Goal: Information Seeking & Learning: Learn about a topic

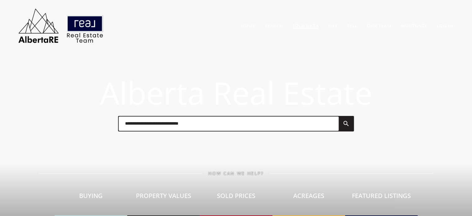
click at [307, 25] on link "Sold Data" at bounding box center [305, 26] width 26 height 6
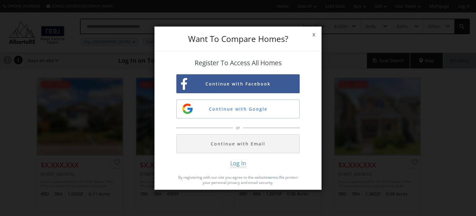
click at [233, 147] on button "Continue with Email" at bounding box center [238, 143] width 123 height 19
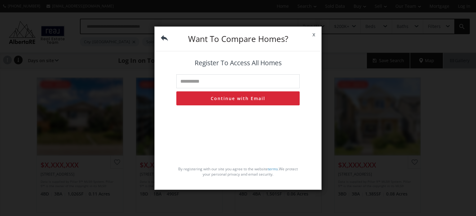
click at [222, 82] on input "text" at bounding box center [238, 81] width 123 height 14
type input "**********"
click at [230, 100] on button "Continue with Email" at bounding box center [238, 98] width 123 height 14
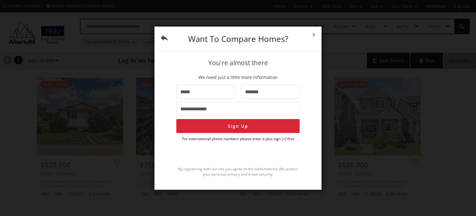
click at [317, 33] on span "x" at bounding box center [313, 34] width 15 height 17
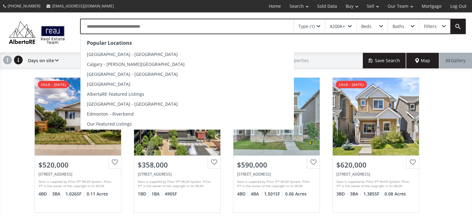
click at [136, 27] on input "text" at bounding box center [187, 26] width 213 height 14
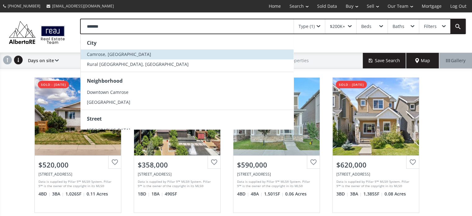
type input "*******"
click at [107, 53] on span "Camrose, [GEOGRAPHIC_DATA]" at bounding box center [119, 54] width 64 height 6
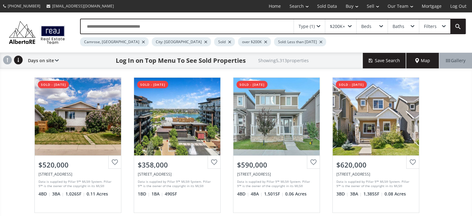
click at [204, 41] on div at bounding box center [205, 42] width 3 height 2
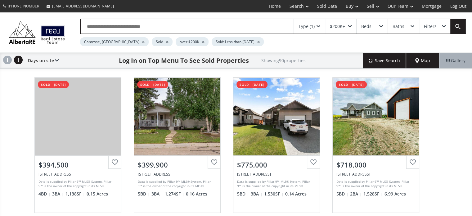
click at [202, 43] on div at bounding box center [203, 42] width 3 height 2
click at [221, 42] on div at bounding box center [222, 42] width 3 height 2
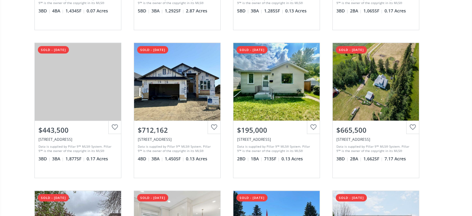
scroll to position [341, 0]
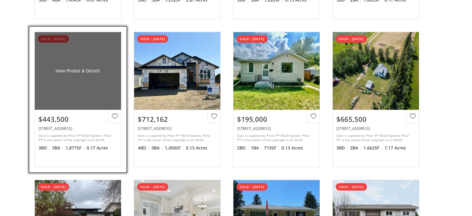
click at [80, 85] on div "View Photos & Details" at bounding box center [78, 71] width 86 height 78
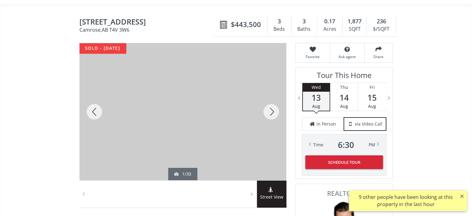
scroll to position [93, 0]
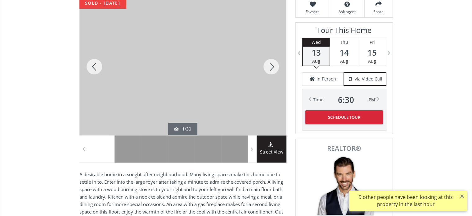
click at [271, 64] on div at bounding box center [271, 66] width 30 height 137
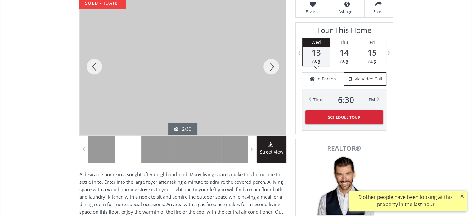
click at [271, 64] on div at bounding box center [271, 66] width 30 height 137
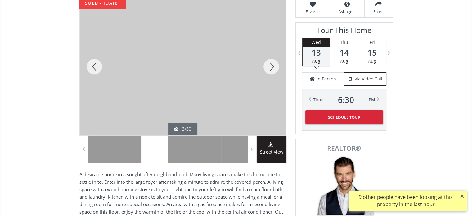
click at [271, 64] on div at bounding box center [271, 66] width 30 height 137
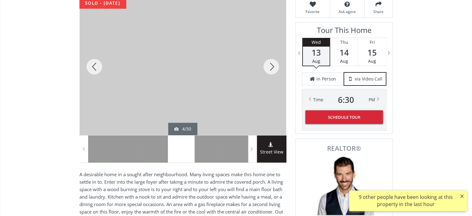
click at [271, 64] on div at bounding box center [271, 66] width 30 height 137
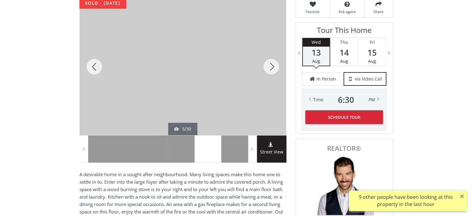
click at [271, 64] on div at bounding box center [271, 66] width 30 height 137
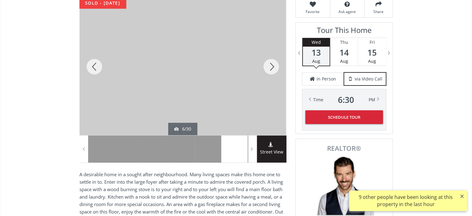
click at [271, 64] on div at bounding box center [271, 66] width 30 height 137
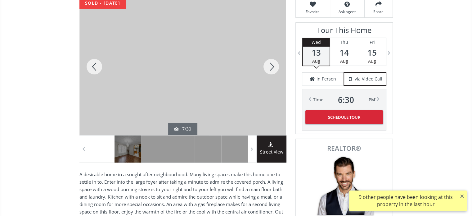
click at [271, 64] on div at bounding box center [271, 66] width 30 height 137
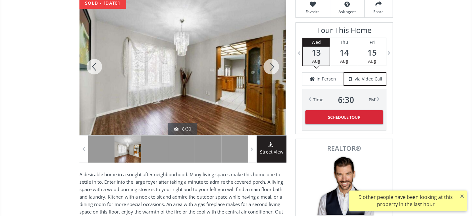
click at [271, 64] on div at bounding box center [271, 66] width 30 height 137
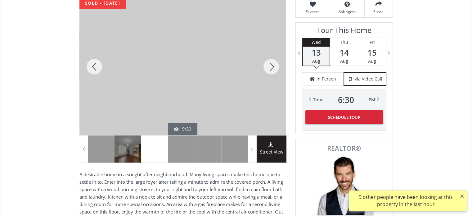
click at [271, 64] on div at bounding box center [271, 66] width 30 height 137
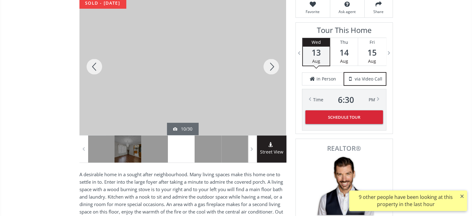
click at [271, 64] on div at bounding box center [271, 66] width 30 height 137
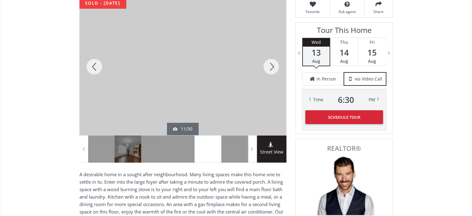
click at [271, 64] on div at bounding box center [271, 66] width 30 height 137
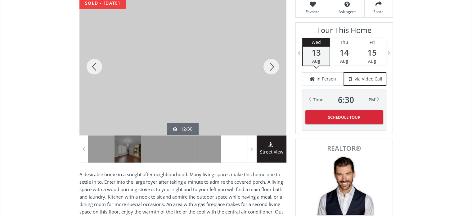
click at [271, 64] on div at bounding box center [271, 66] width 30 height 137
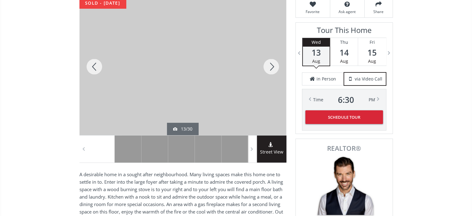
click at [271, 64] on div at bounding box center [271, 66] width 30 height 137
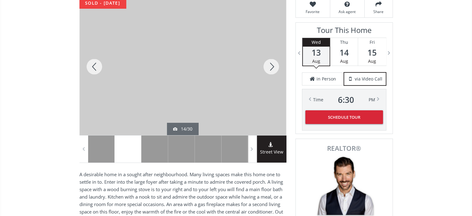
click at [271, 64] on div at bounding box center [271, 66] width 30 height 137
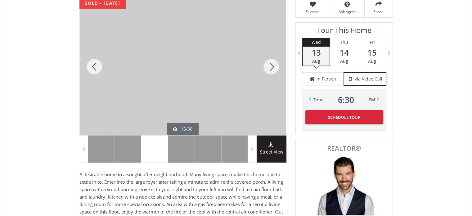
click at [271, 64] on div at bounding box center [271, 66] width 30 height 137
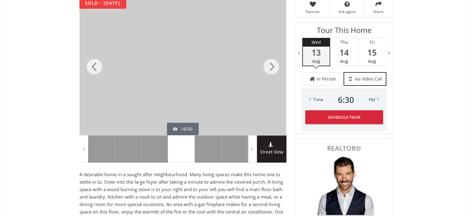
click at [271, 64] on div at bounding box center [271, 66] width 30 height 137
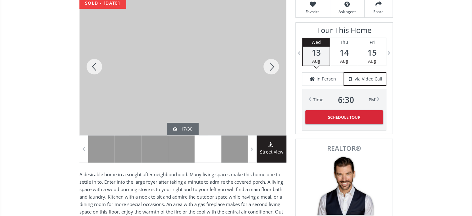
click at [271, 64] on div at bounding box center [271, 66] width 30 height 137
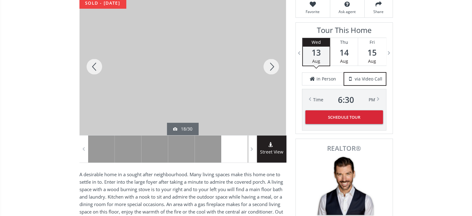
click at [271, 64] on div at bounding box center [271, 66] width 30 height 137
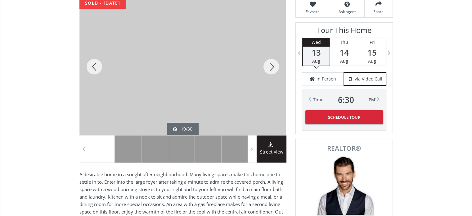
click at [271, 64] on div at bounding box center [271, 66] width 30 height 137
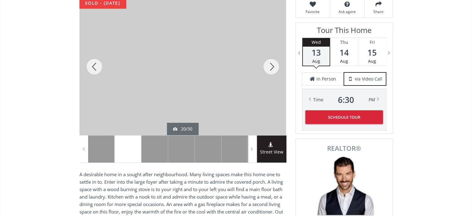
click at [271, 64] on div at bounding box center [271, 66] width 30 height 137
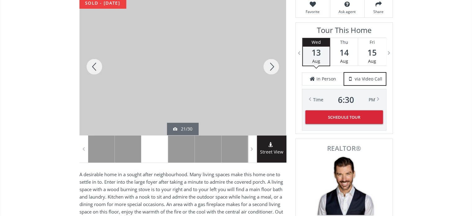
click at [271, 64] on div at bounding box center [271, 66] width 30 height 137
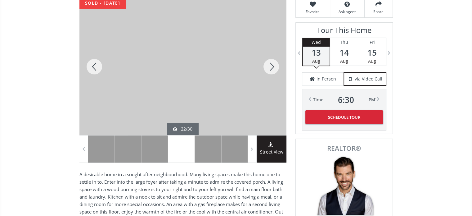
click at [271, 64] on div at bounding box center [271, 66] width 30 height 137
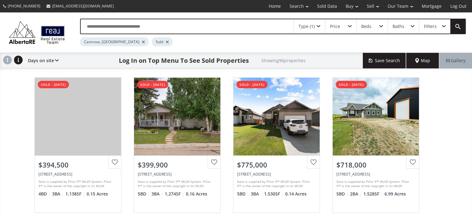
click at [319, 26] on span at bounding box center [318, 26] width 4 height 2
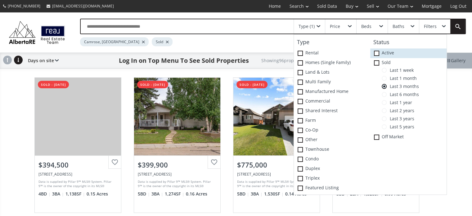
click at [376, 53] on span at bounding box center [376, 53] width 5 height 5
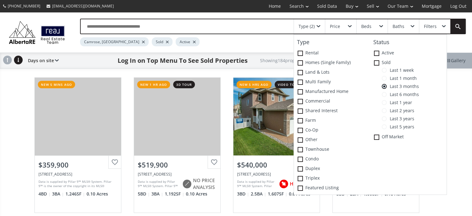
click at [386, 125] on span at bounding box center [384, 126] width 5 height 5
click at [273, 44] on div "Camrose, [GEOGRAPHIC_DATA] Sold Active Sold: Less than [DATE]" at bounding box center [249, 40] width 339 height 12
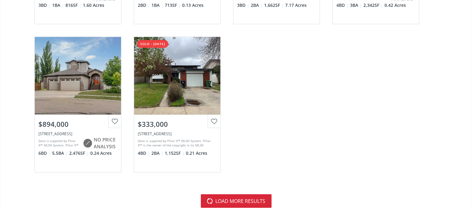
scroll to position [1861, 0]
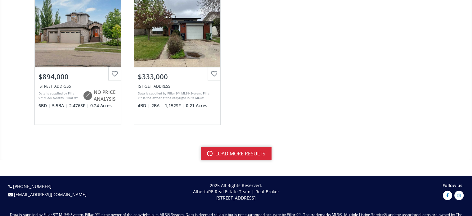
click at [257, 150] on button "load more results" at bounding box center [236, 153] width 71 height 14
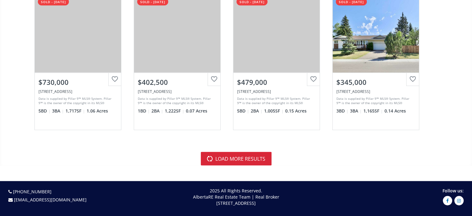
scroll to position [3630, 0]
click at [226, 151] on button "load more results" at bounding box center [236, 158] width 71 height 14
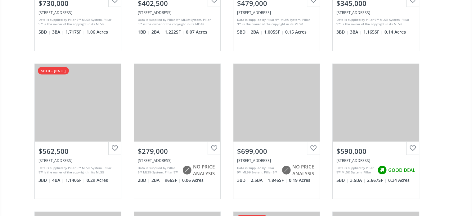
scroll to position [3723, 0]
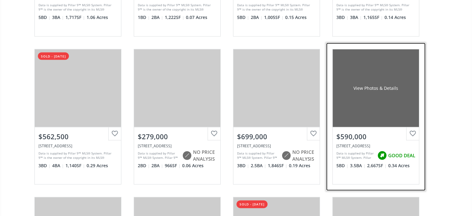
click at [390, 85] on div "View Photos & Details" at bounding box center [375, 88] width 45 height 6
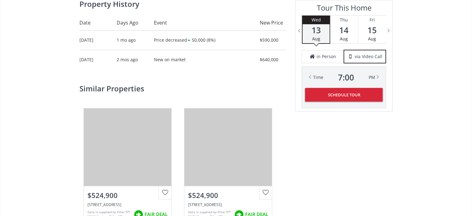
scroll to position [869, 0]
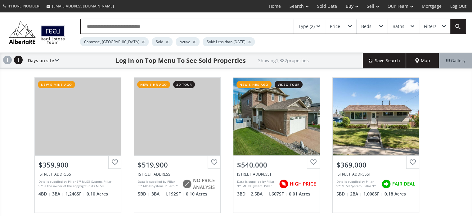
click at [125, 27] on input "text" at bounding box center [187, 26] width 213 height 14
type input "**********"
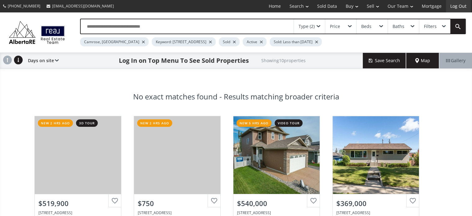
click at [464, 10] on link "Log Out" at bounding box center [458, 6] width 25 height 12
